Goal: Check status

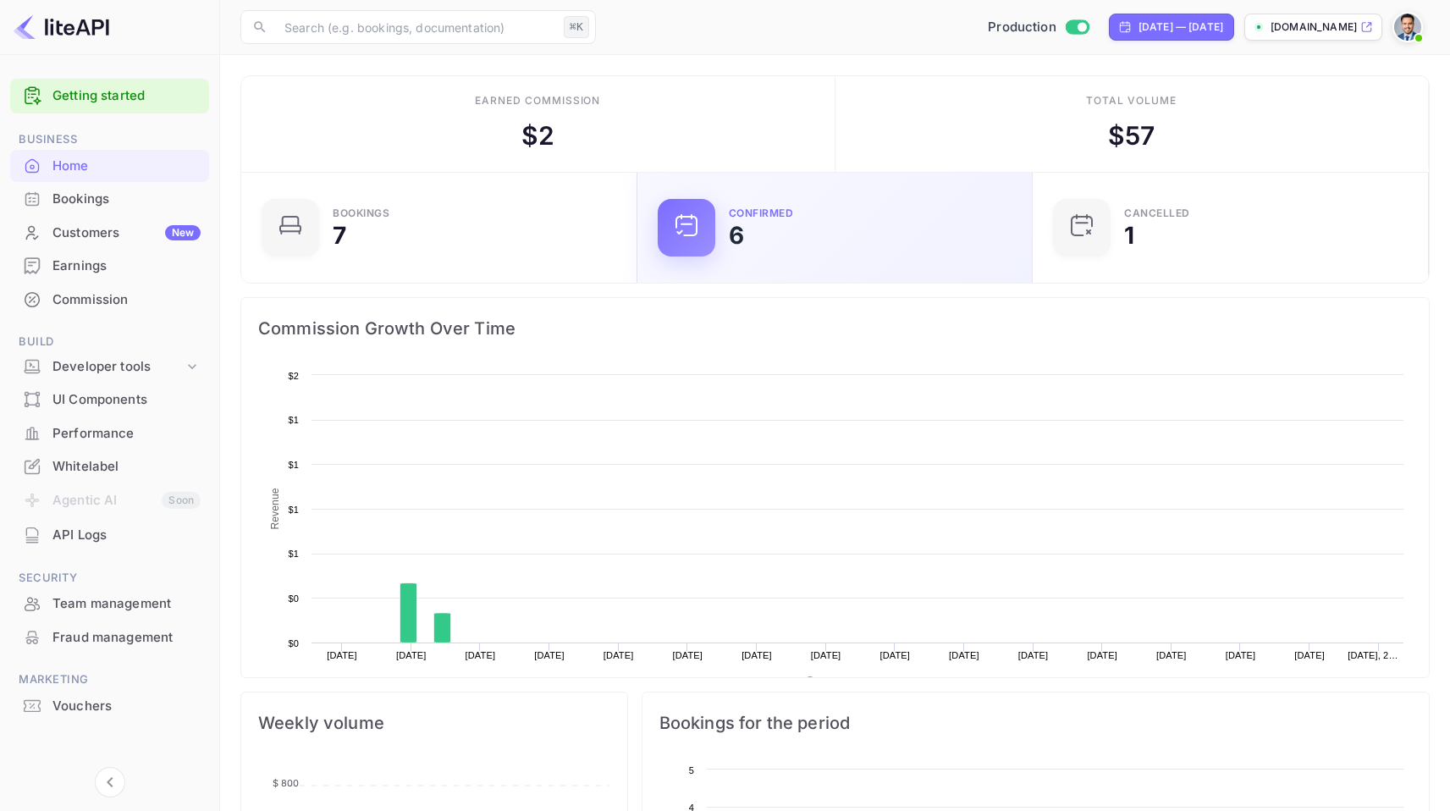
scroll to position [262, 373]
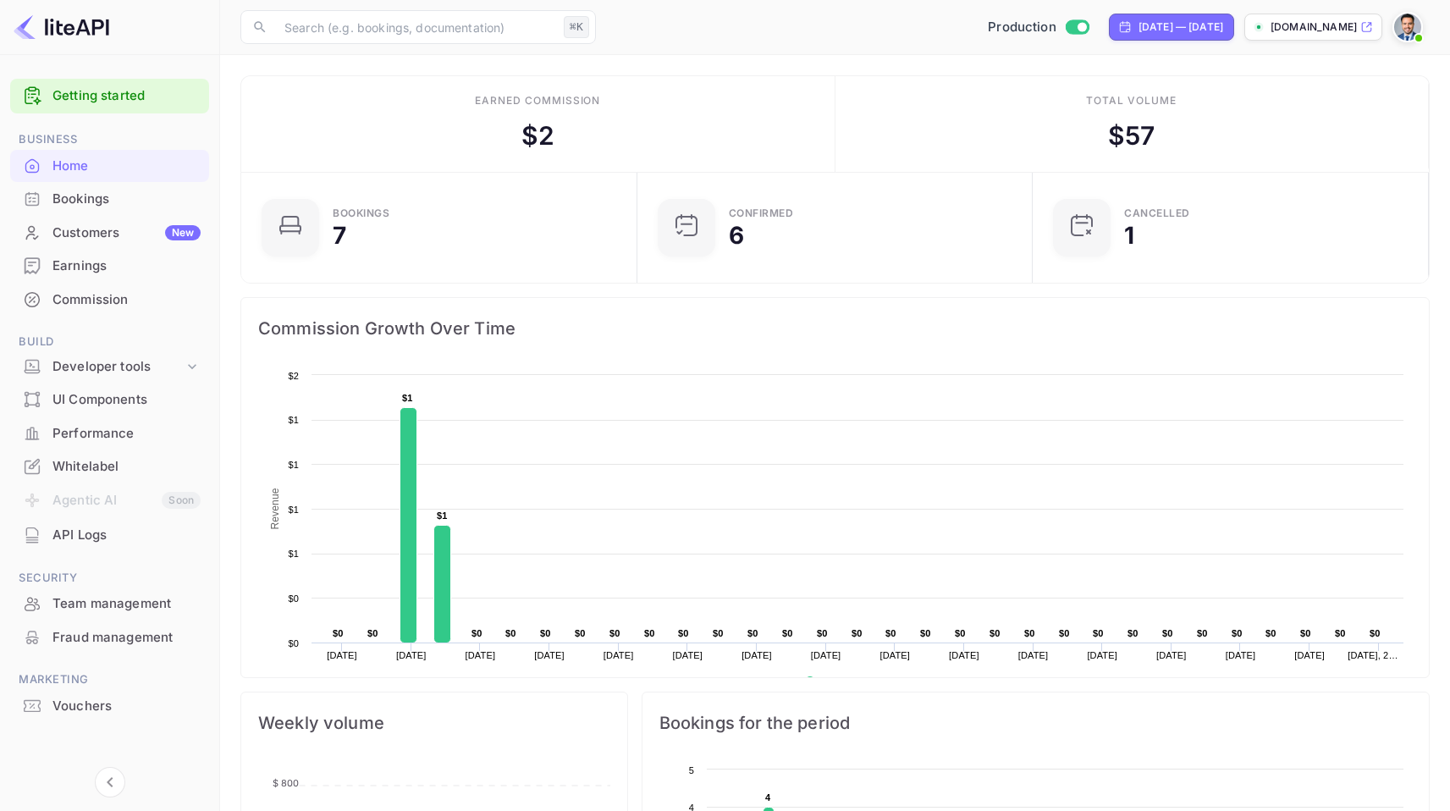
click at [111, 203] on div "Bookings" at bounding box center [126, 199] width 148 height 19
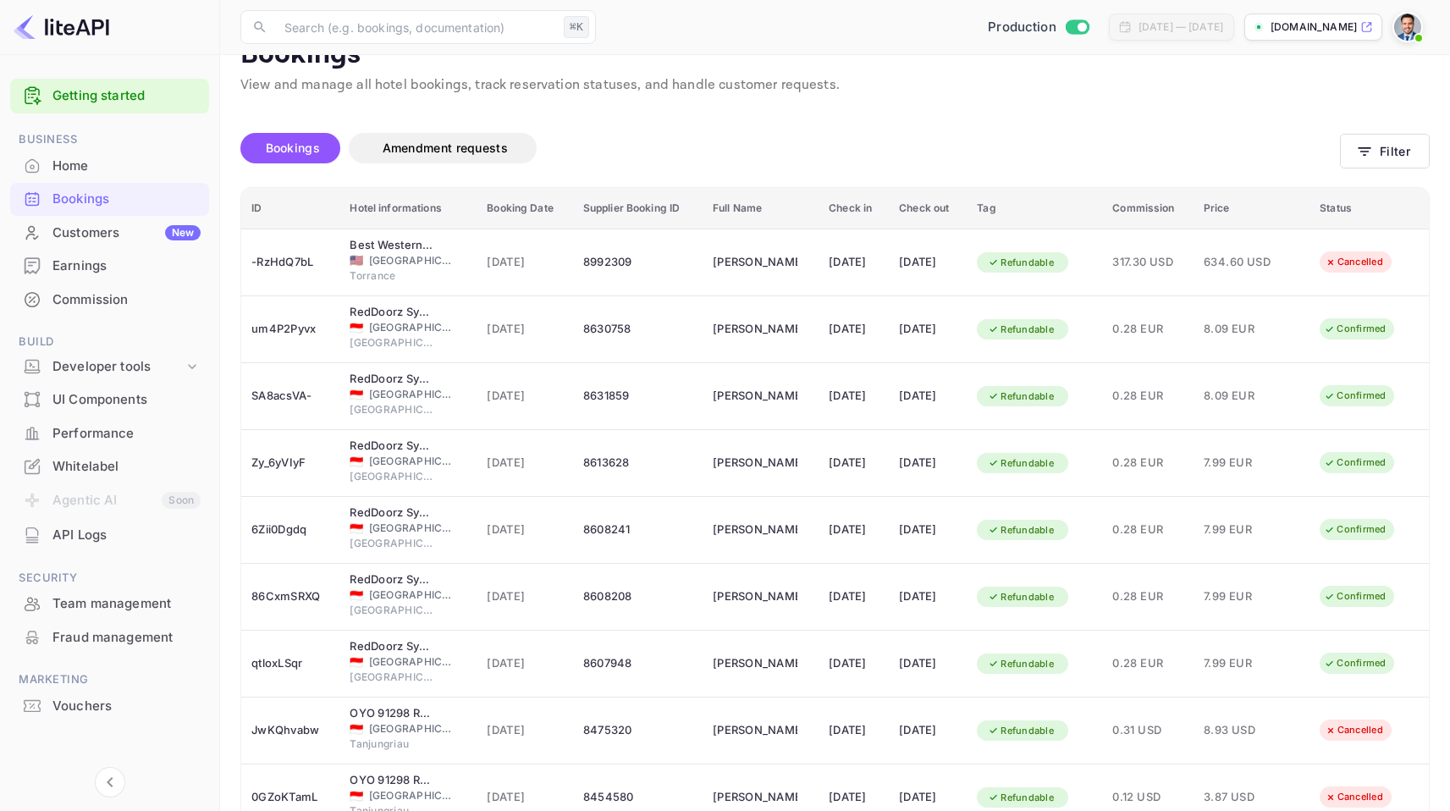
scroll to position [37, 0]
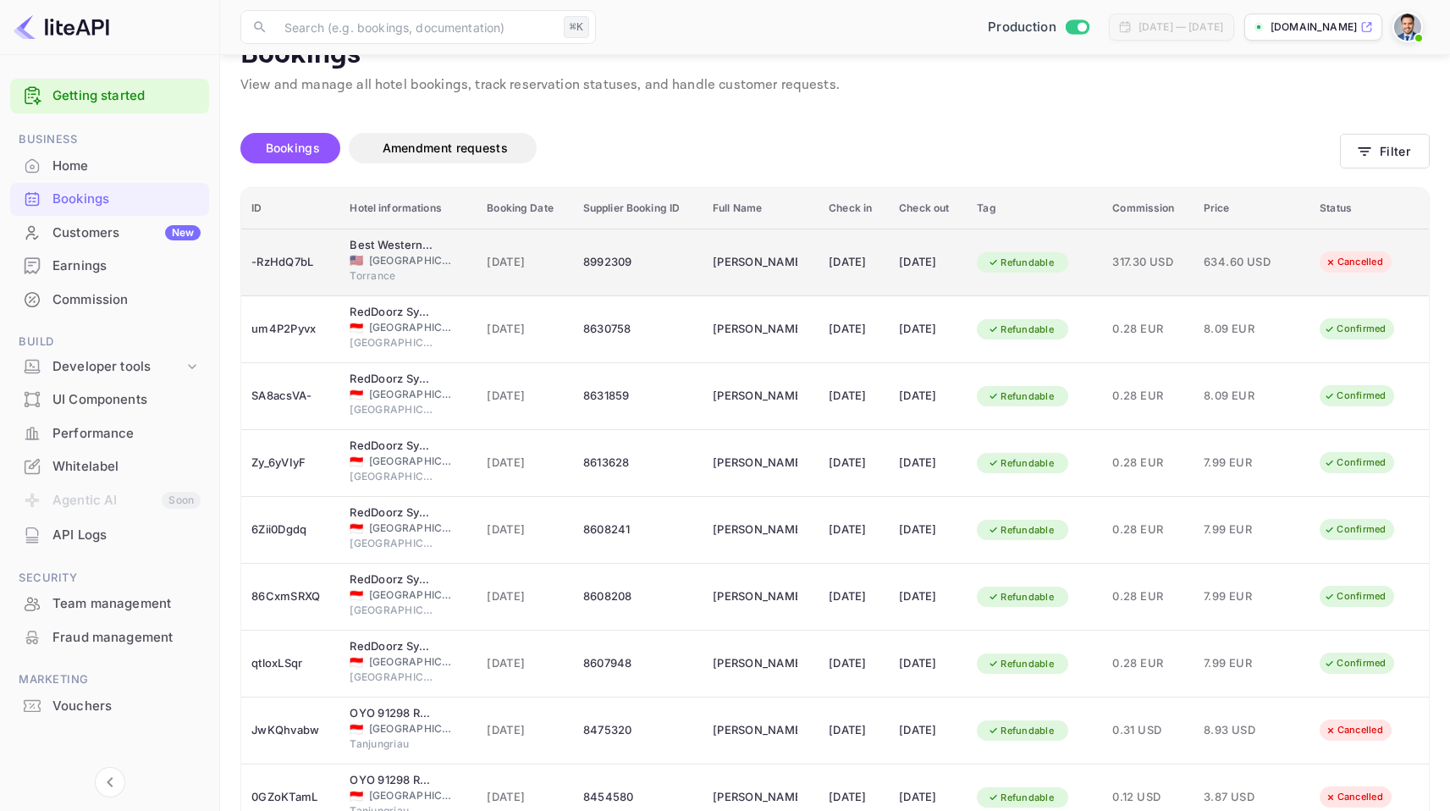
click at [487, 251] on div "[DATE]" at bounding box center [524, 262] width 75 height 27
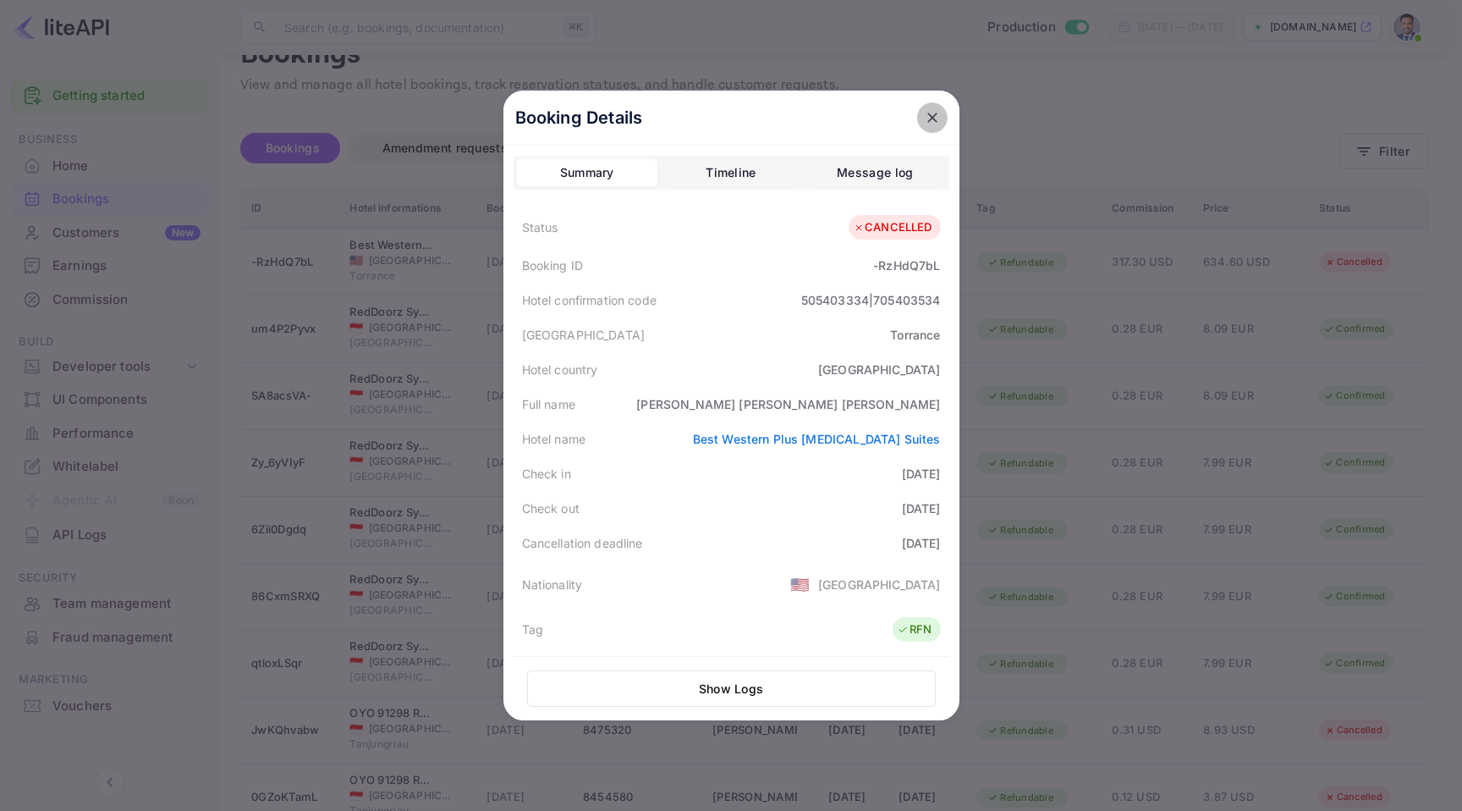
click at [933, 121] on icon "close" at bounding box center [932, 117] width 17 height 17
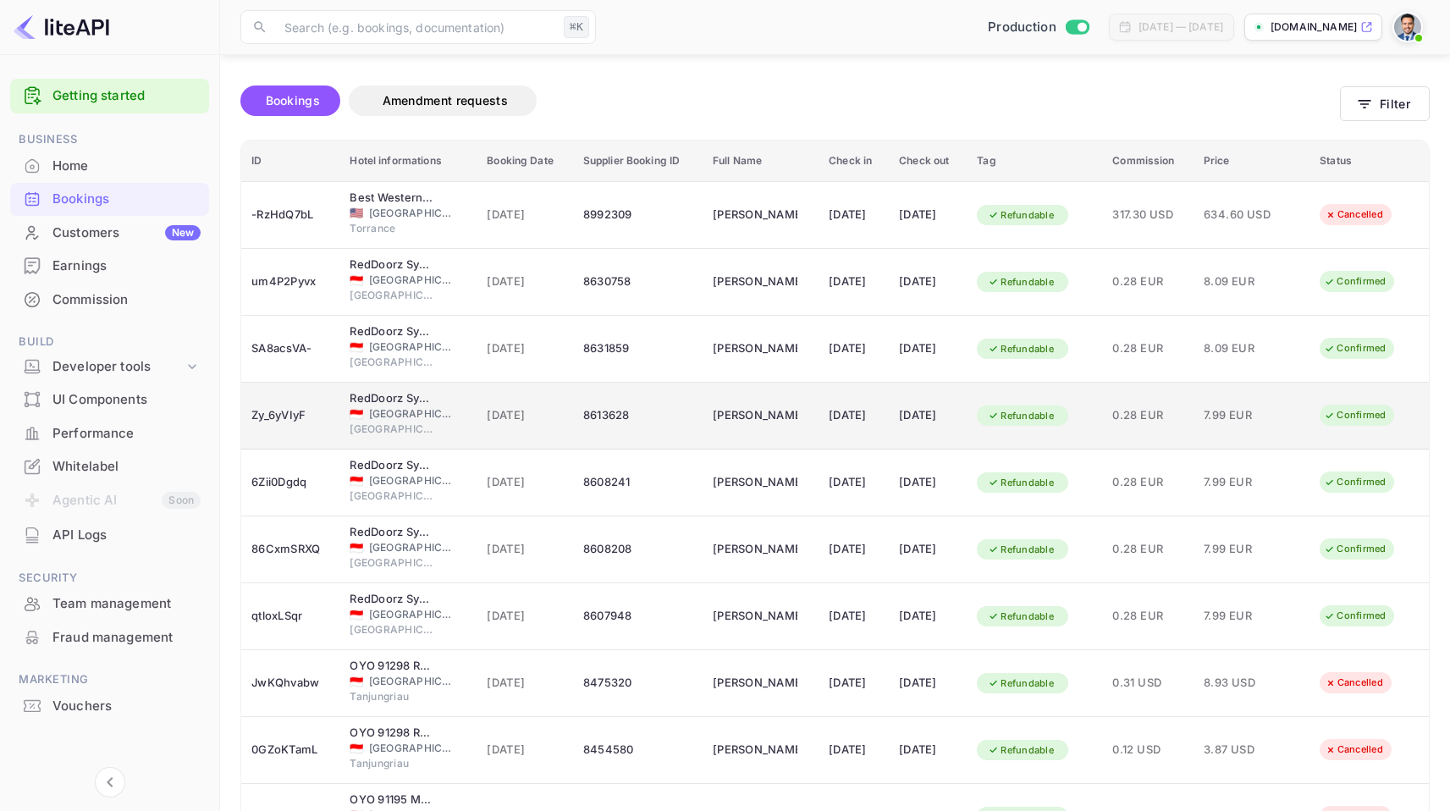
scroll to position [0, 0]
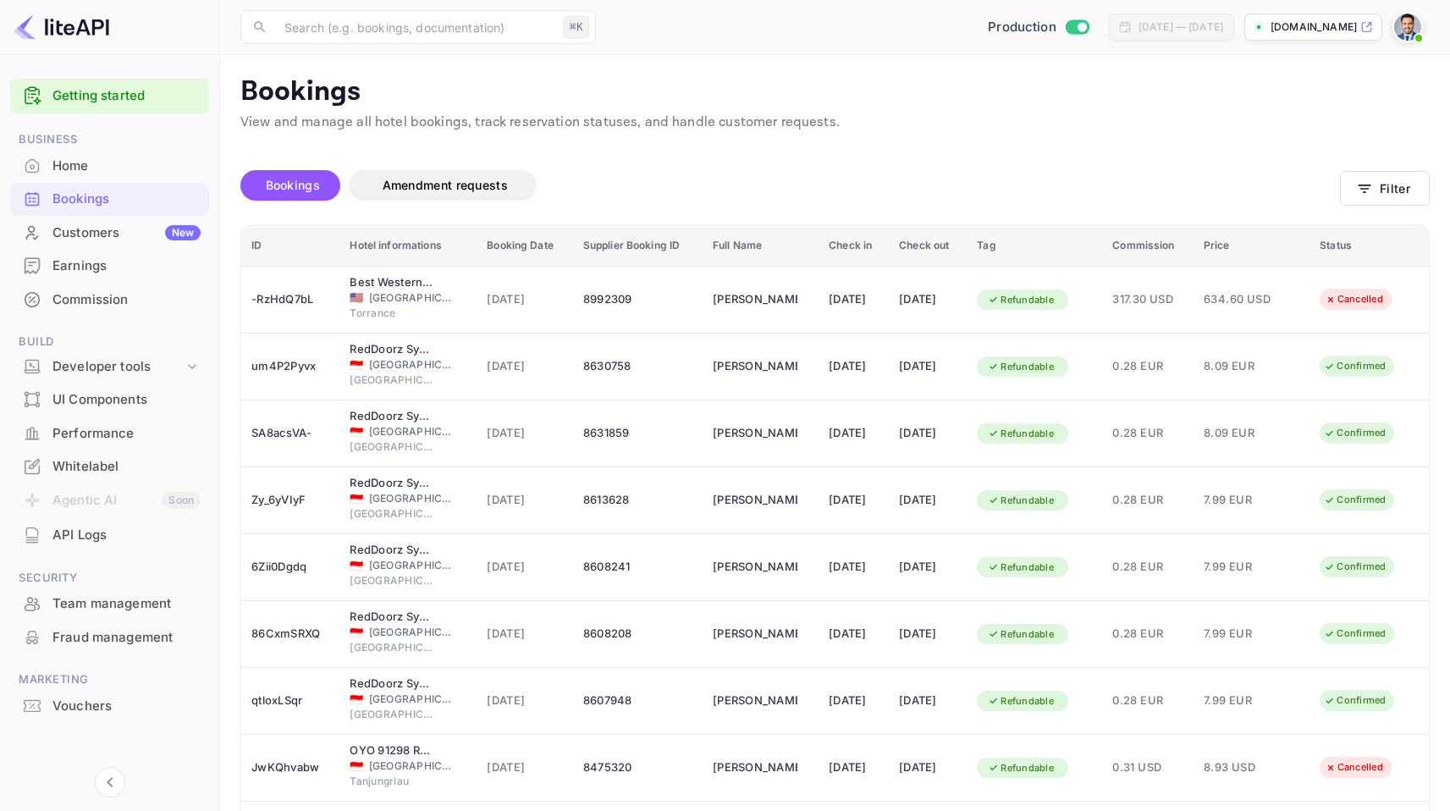
click at [833, 179] on div "Bookings Amendment requests" at bounding box center [789, 185] width 1099 height 30
